Goal: Transaction & Acquisition: Book appointment/travel/reservation

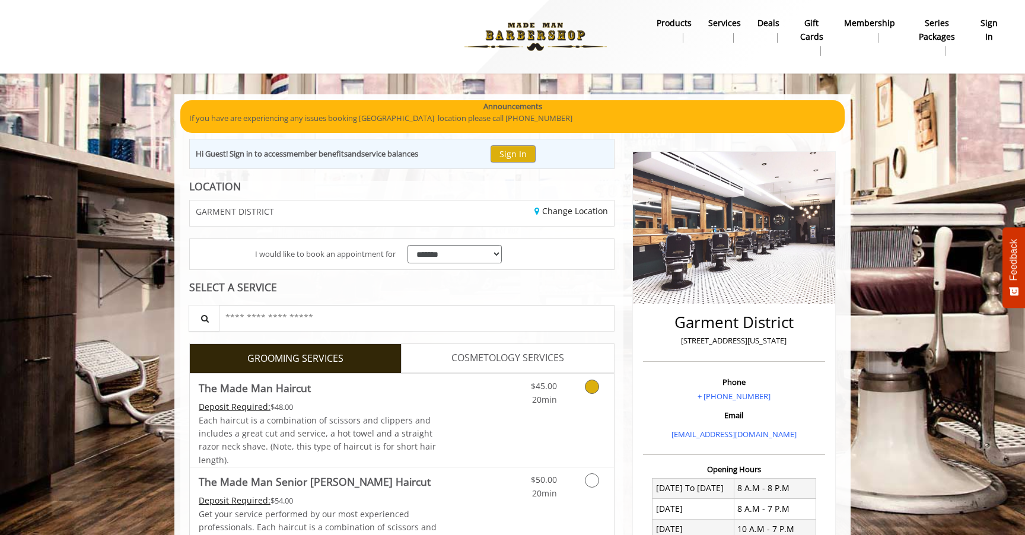
click at [493, 407] on link "Discounted Price" at bounding box center [472, 420] width 71 height 93
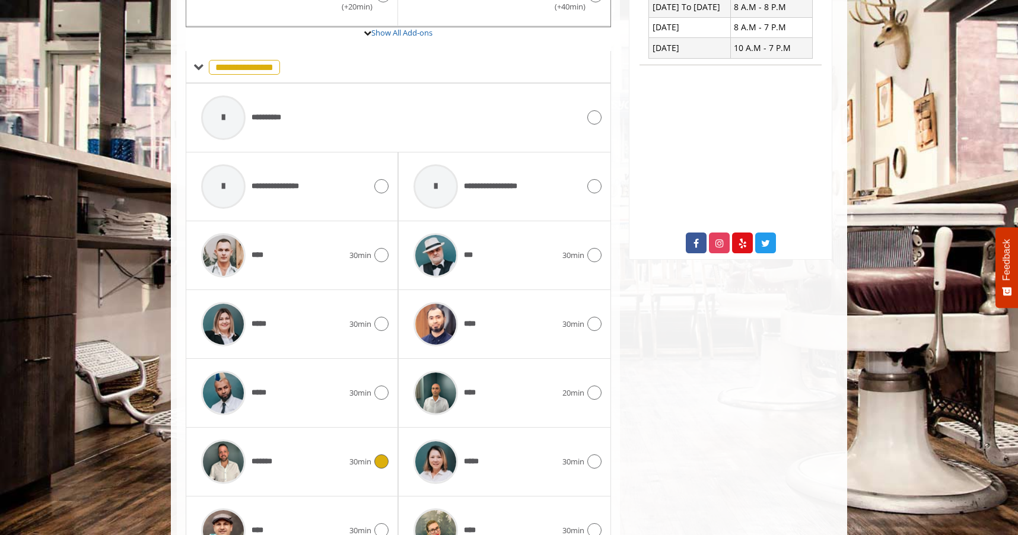
click at [293, 453] on div "*******" at bounding box center [272, 461] width 154 height 56
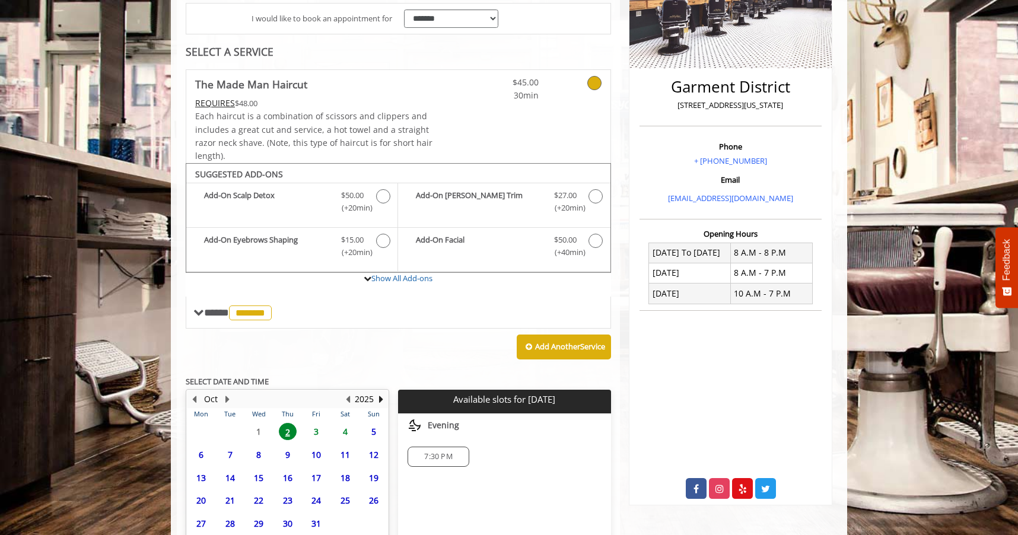
scroll to position [333, 0]
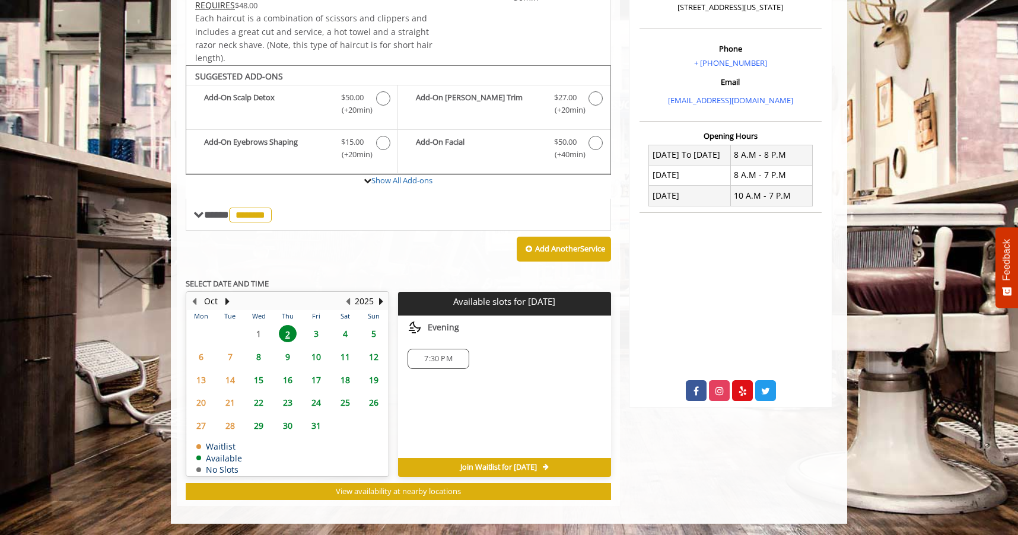
click at [318, 332] on span "3" at bounding box center [316, 333] width 18 height 17
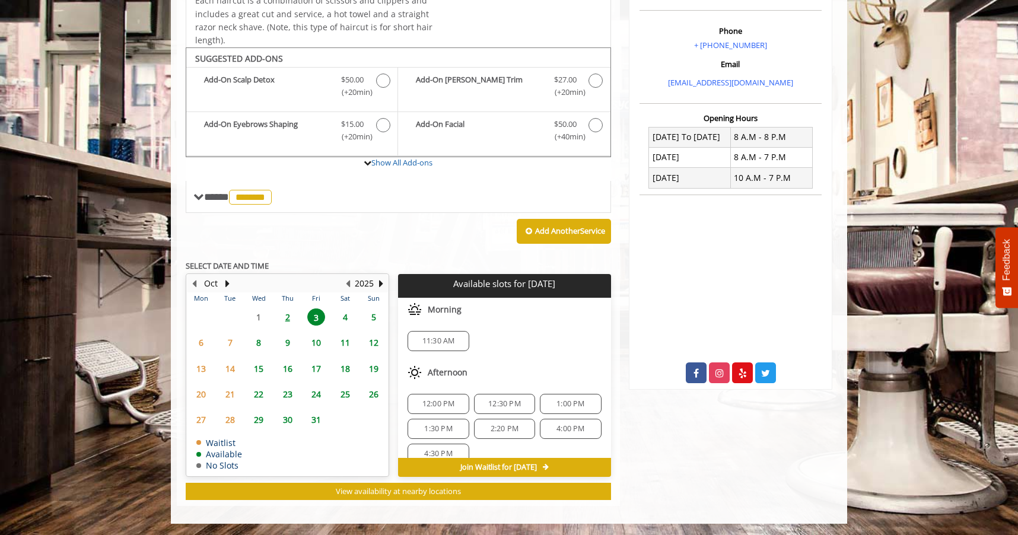
click at [283, 315] on span "2" at bounding box center [288, 316] width 18 height 17
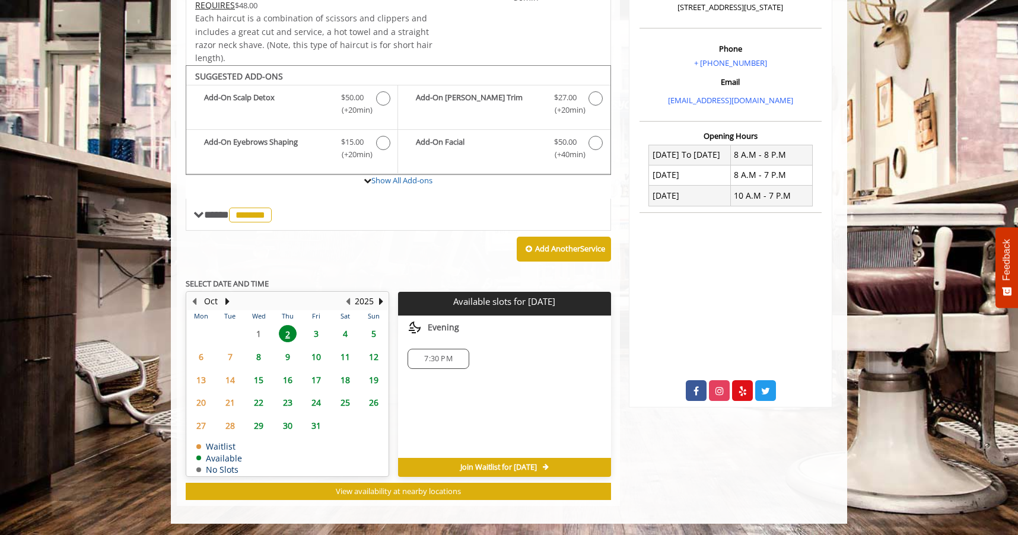
click at [313, 332] on span "3" at bounding box center [316, 333] width 18 height 17
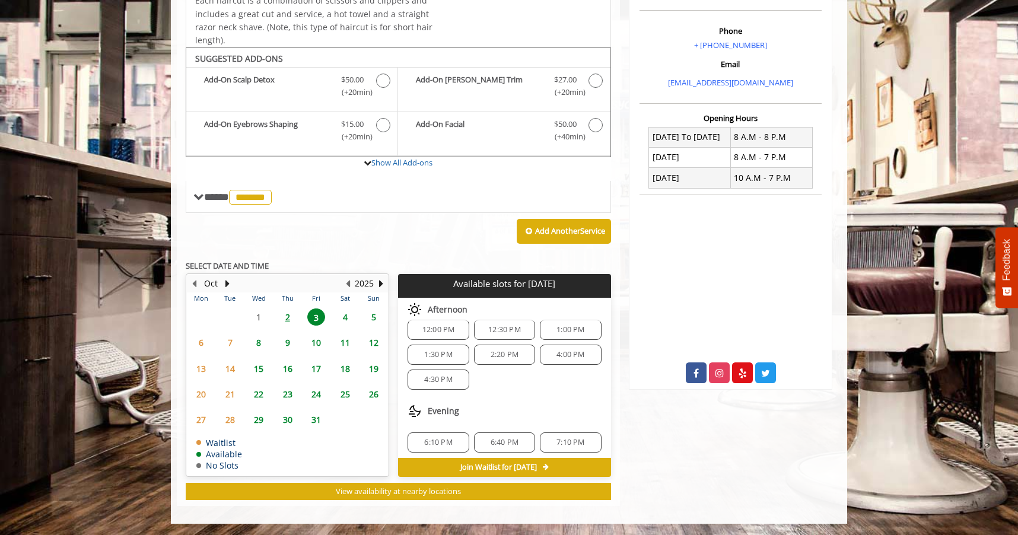
scroll to position [78, 0]
click at [346, 317] on span "4" at bounding box center [345, 316] width 18 height 17
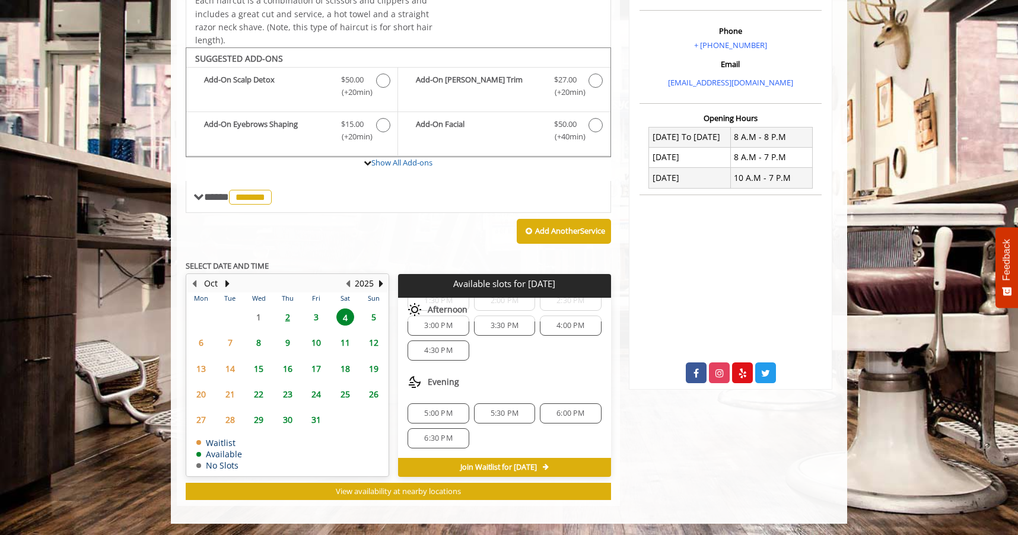
click at [317, 320] on span "3" at bounding box center [316, 316] width 18 height 17
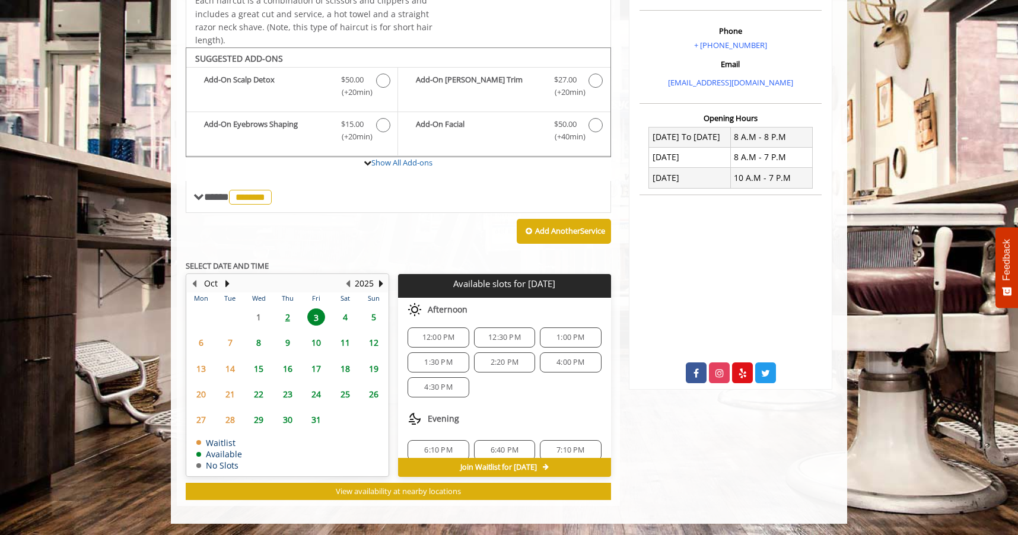
scroll to position [77, 0]
click at [288, 319] on span "2" at bounding box center [288, 316] width 18 height 17
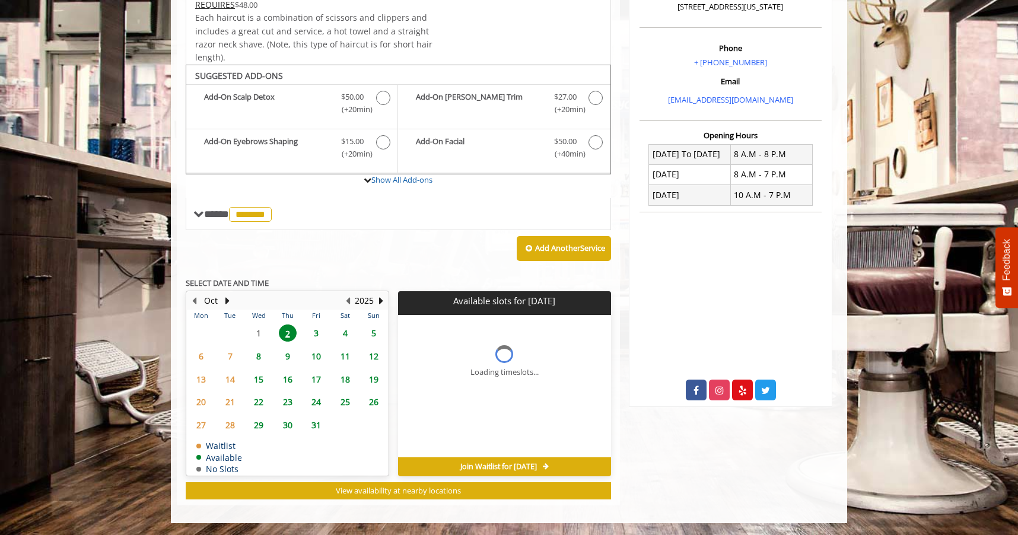
scroll to position [333, 0]
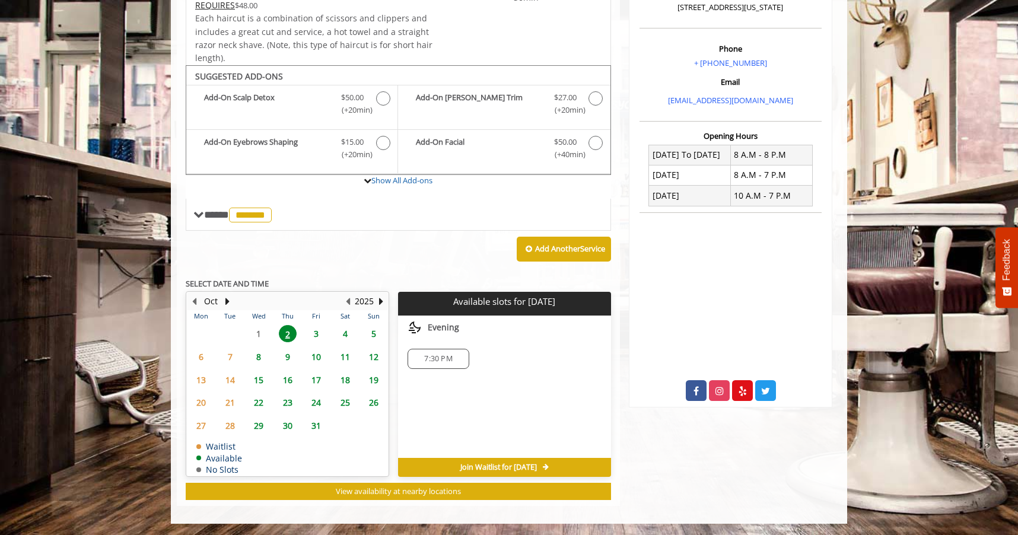
click at [316, 330] on span "3" at bounding box center [316, 333] width 18 height 17
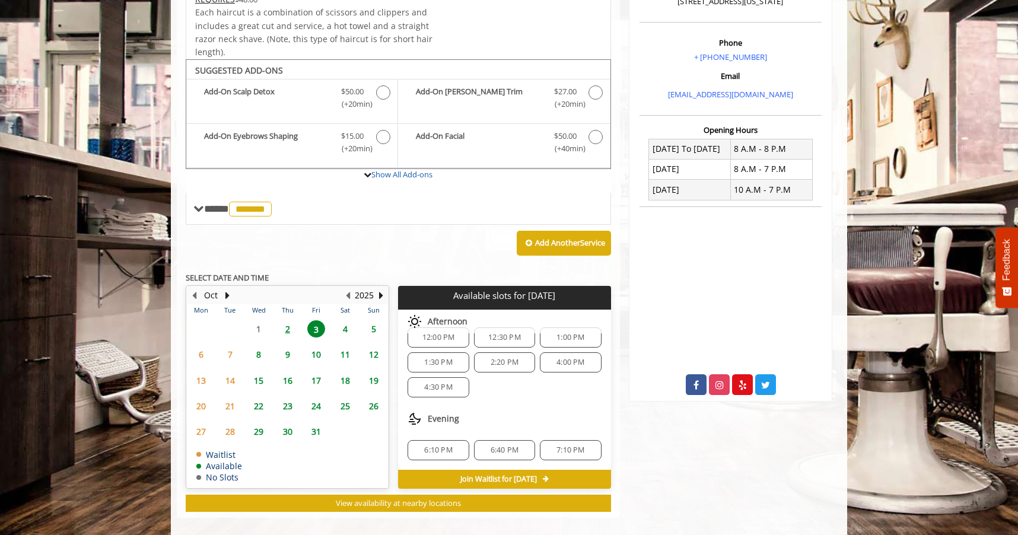
scroll to position [337, 0]
